Goal: Go to known website: Go to known website

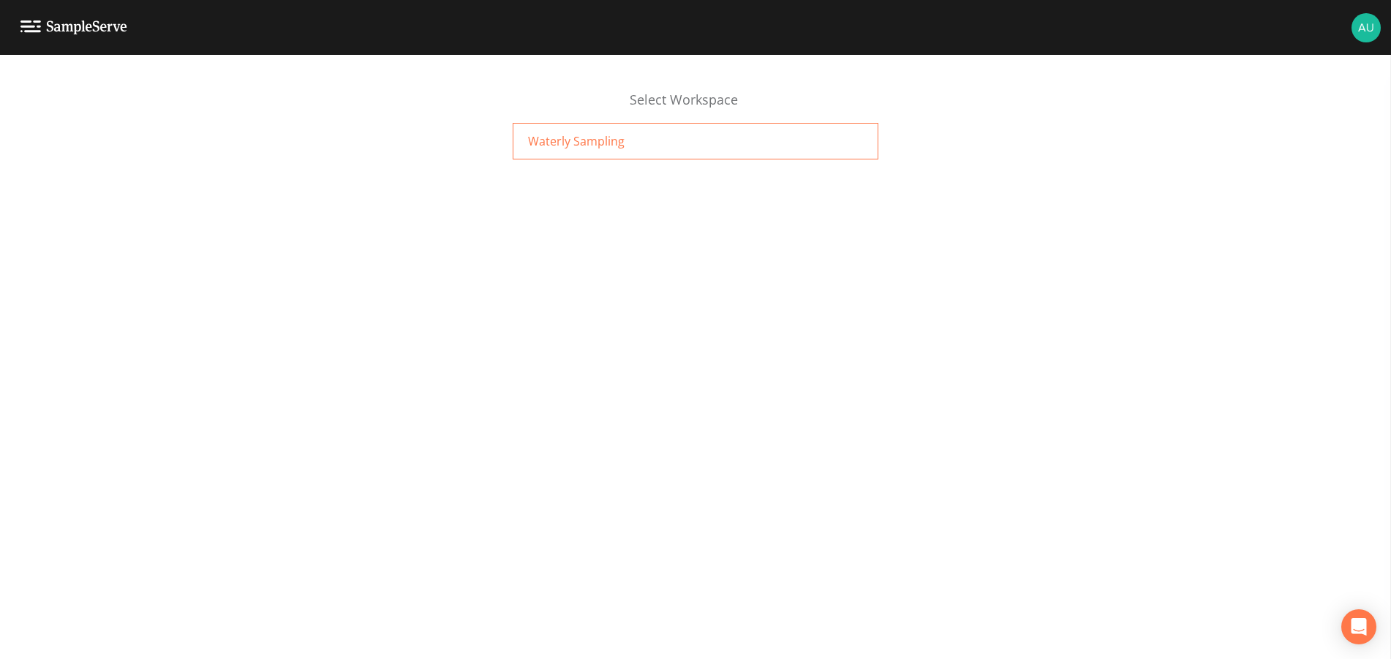
click at [548, 143] on span "Waterly Sampling" at bounding box center [576, 141] width 97 height 18
